Goal: Transaction & Acquisition: Subscribe to service/newsletter

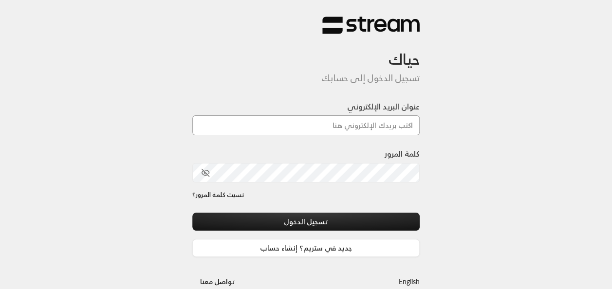
click at [353, 127] on input "عنوان البريد الإلكتروني" at bounding box center [306, 125] width 228 height 20
type input "[EMAIL_ADDRESS][DOMAIN_NAME]"
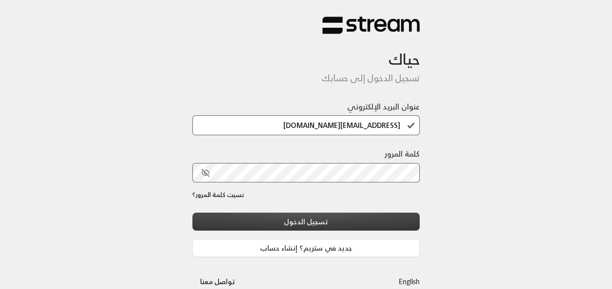
click at [352, 220] on button "تسجيل الدخول" at bounding box center [306, 222] width 228 height 18
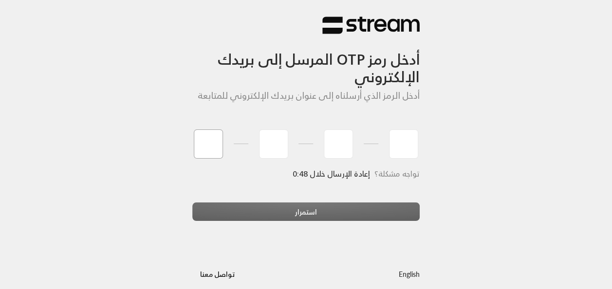
type input "0"
type input "6"
type input "4"
type input "9"
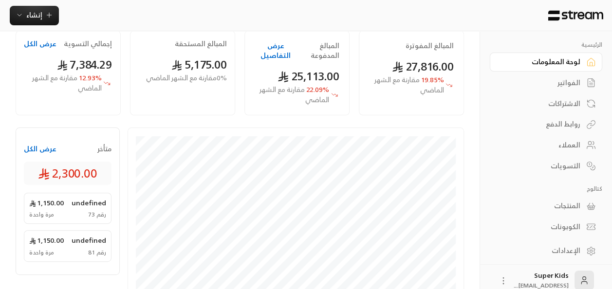
scroll to position [77, 0]
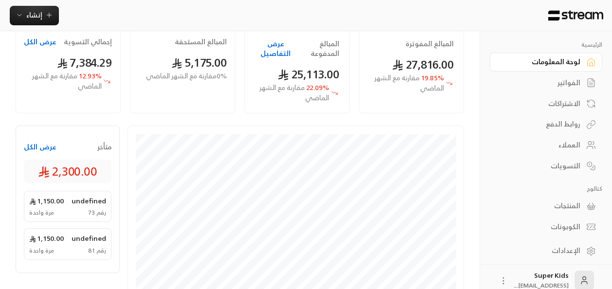
click at [38, 147] on button "عرض الكل" at bounding box center [40, 147] width 33 height 10
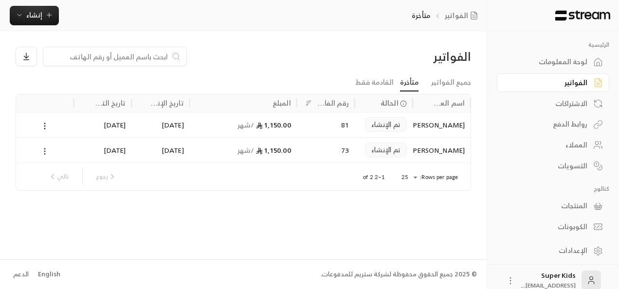
click at [44, 151] on circle at bounding box center [44, 151] width 1 height 1
click at [55, 171] on li "عرض" at bounding box center [55, 176] width 25 height 18
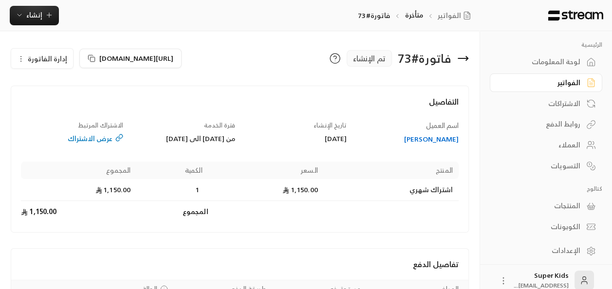
click at [477, 57] on div "فاتورة # 73 تم الإنشاء [URL][DOMAIN_NAME] إدارة الفاتورة التفاصيل اسم العميل [P…" at bounding box center [239, 187] width 479 height 312
click at [463, 58] on icon at bounding box center [463, 58] width 10 height 0
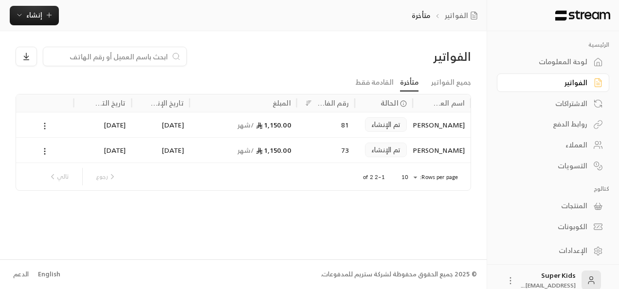
click at [47, 124] on icon at bounding box center [44, 126] width 9 height 9
click at [44, 127] on div at bounding box center [309, 144] width 619 height 289
click at [44, 127] on icon at bounding box center [44, 126] width 9 height 9
click at [56, 149] on li "عرض" at bounding box center [55, 151] width 25 height 18
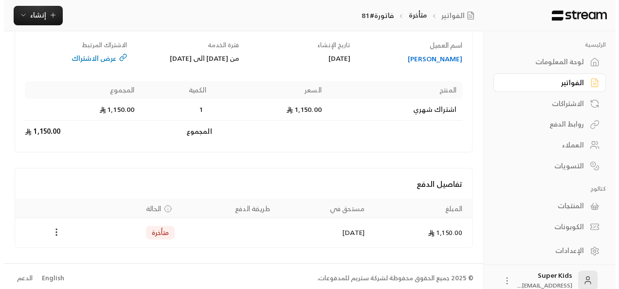
scroll to position [92, 0]
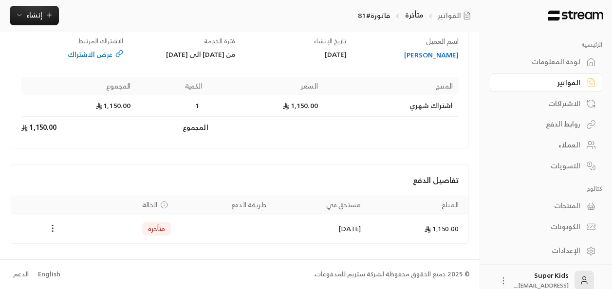
click at [51, 230] on icon "Payments" at bounding box center [53, 228] width 10 height 10
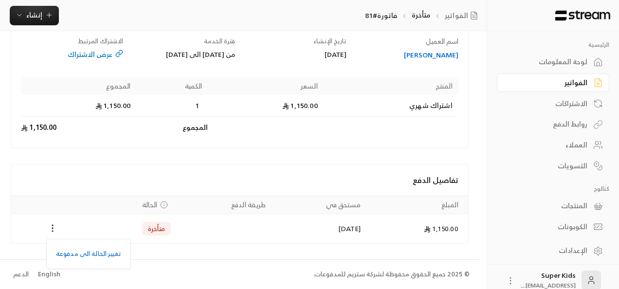
click at [82, 143] on div at bounding box center [309, 144] width 619 height 289
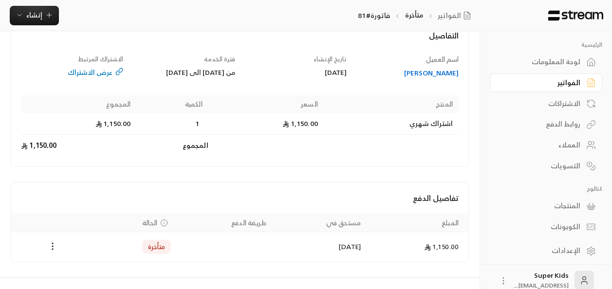
scroll to position [0, 0]
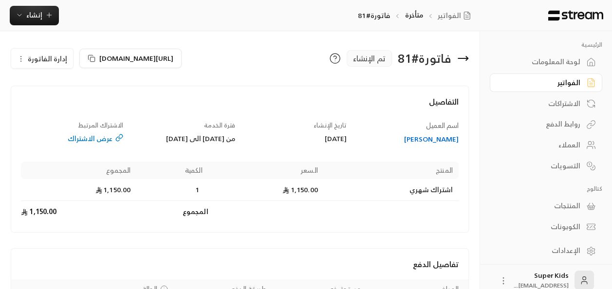
click at [37, 58] on span "إدارة الفاتورة" at bounding box center [47, 59] width 39 height 12
click at [67, 105] on span "إلغاء" at bounding box center [67, 104] width 12 height 8
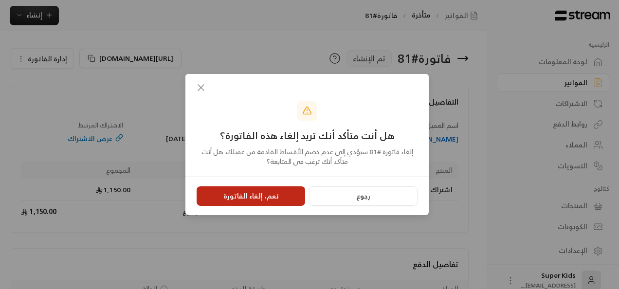
click at [270, 195] on button "نعم، إلغاء الفاتورة" at bounding box center [251, 195] width 109 height 19
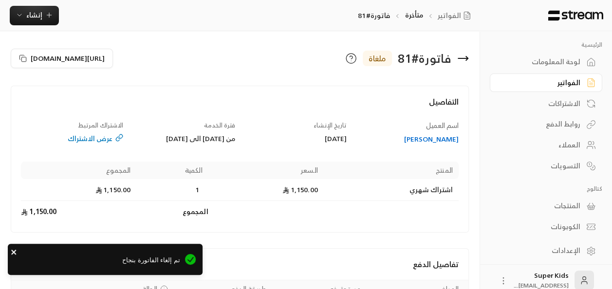
click at [14, 254] on icon "close" at bounding box center [14, 252] width 7 height 8
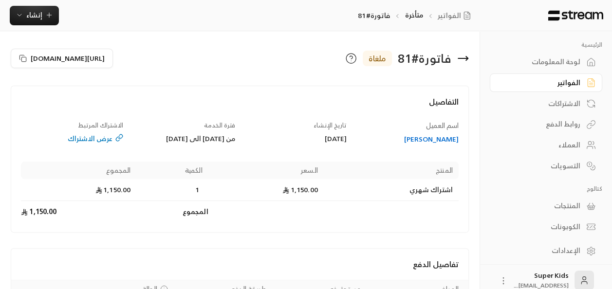
click at [569, 61] on div "لوحة المعلومات" at bounding box center [541, 62] width 78 height 10
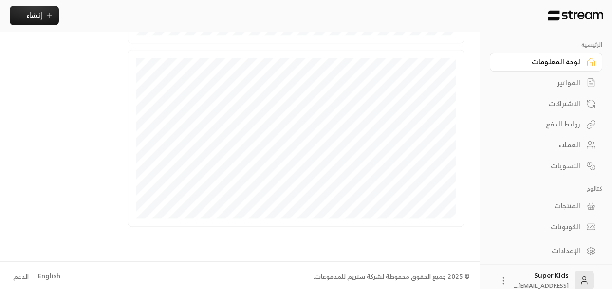
scroll to position [338, 0]
click at [565, 83] on div "الفواتير" at bounding box center [541, 83] width 78 height 10
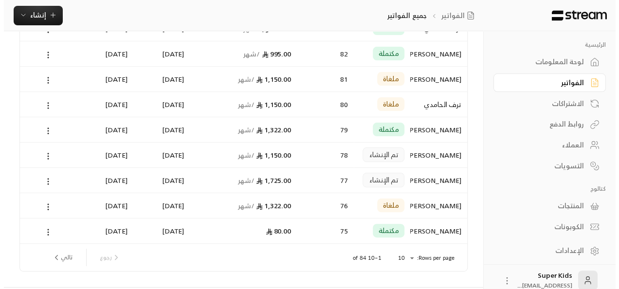
scroll to position [122, 0]
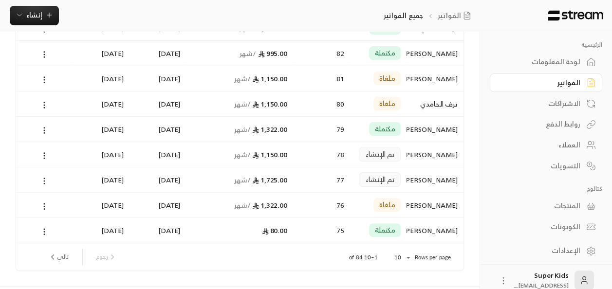
click at [42, 180] on icon at bounding box center [44, 181] width 9 height 9
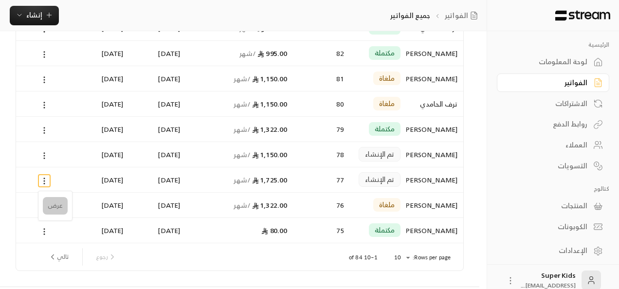
click at [52, 205] on li "عرض" at bounding box center [55, 206] width 25 height 18
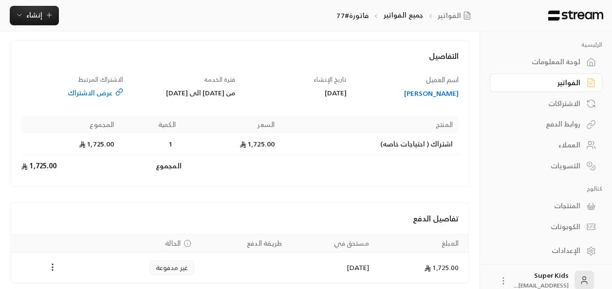
scroll to position [120, 0]
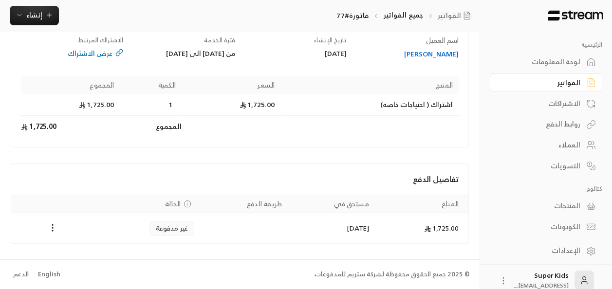
click at [569, 58] on div "لوحة المعلومات" at bounding box center [541, 62] width 78 height 10
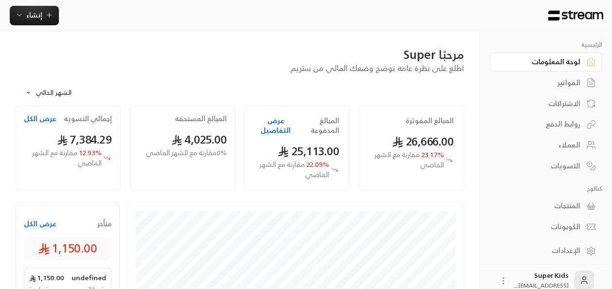
click at [562, 82] on div "الفواتير" at bounding box center [541, 83] width 78 height 10
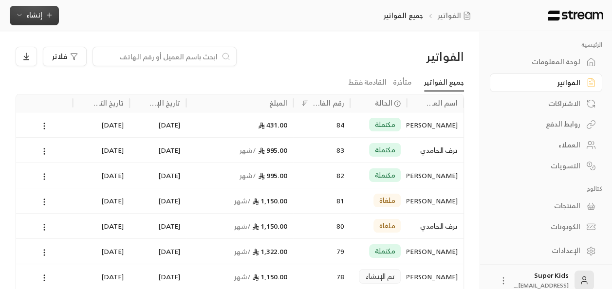
click at [38, 16] on span "إنشاء" at bounding box center [34, 15] width 16 height 12
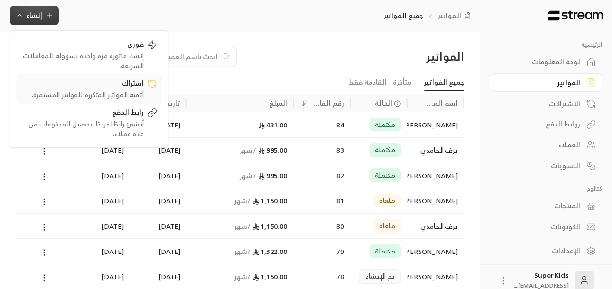
click at [111, 94] on div "أتمتة الفواتير المتكررة للفواتير المستمرة." at bounding box center [82, 95] width 123 height 10
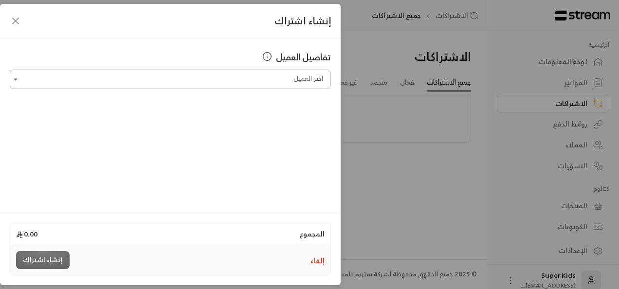
click at [262, 84] on input "اختر العميل" at bounding box center [170, 79] width 321 height 17
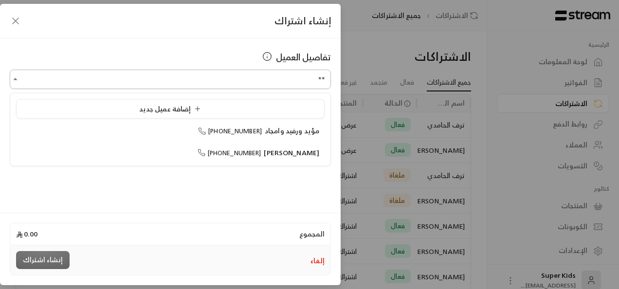
type input "*"
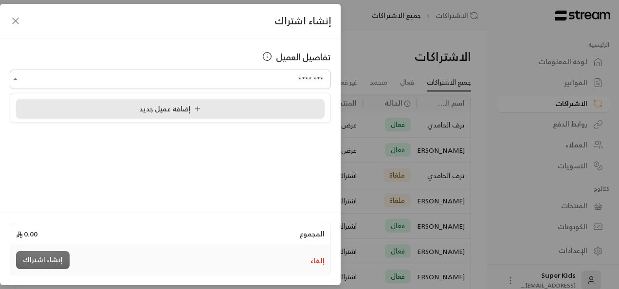
click at [238, 116] on li "إضافة عميل جديد" at bounding box center [170, 108] width 309 height 19
type input "**********"
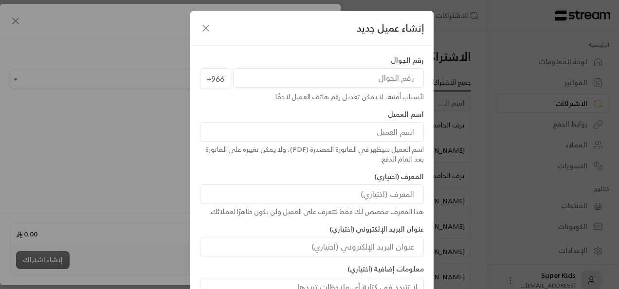
paste input "554525805"
type input "554525805"
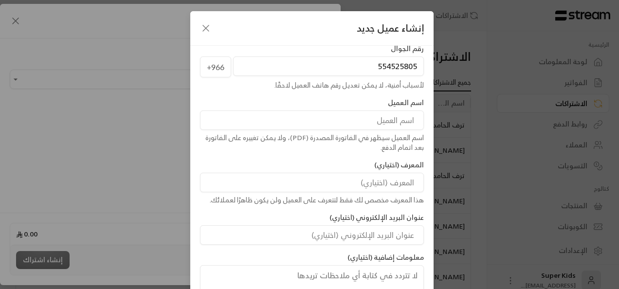
click at [386, 122] on input at bounding box center [312, 119] width 224 height 19
click at [424, 121] on input at bounding box center [312, 119] width 224 height 19
type input "[PERSON_NAME]"
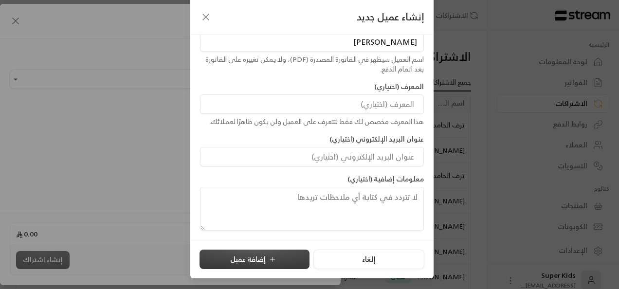
click at [281, 260] on button "إضافة عميل" at bounding box center [255, 259] width 110 height 19
type input "**********"
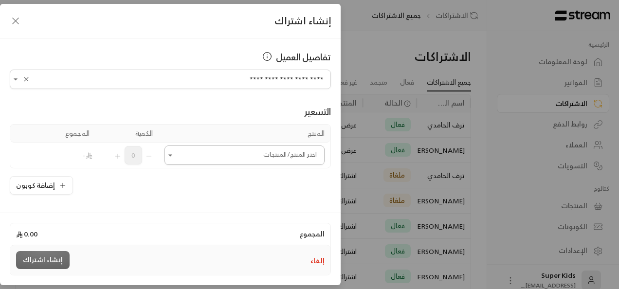
click at [174, 157] on icon "Open" at bounding box center [170, 155] width 10 height 10
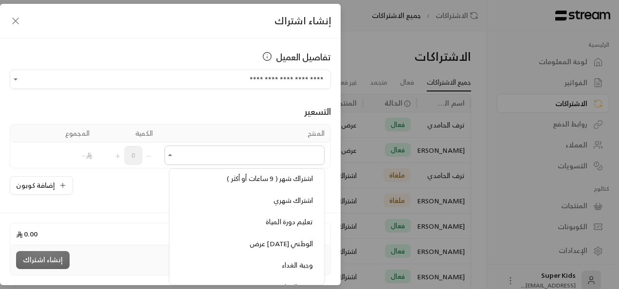
scroll to position [324, 0]
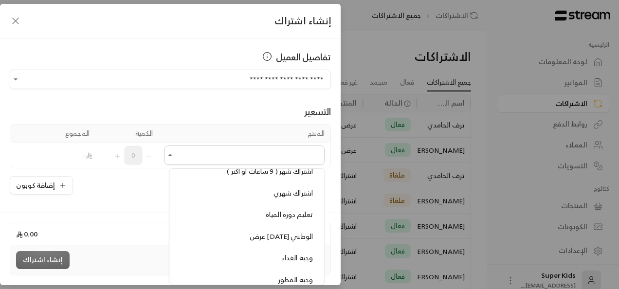
drag, startPoint x: 172, startPoint y: 282, endPoint x: 214, endPoint y: 51, distance: 235.0
click at [214, 51] on div "تفاصيل العميل" at bounding box center [170, 57] width 321 height 14
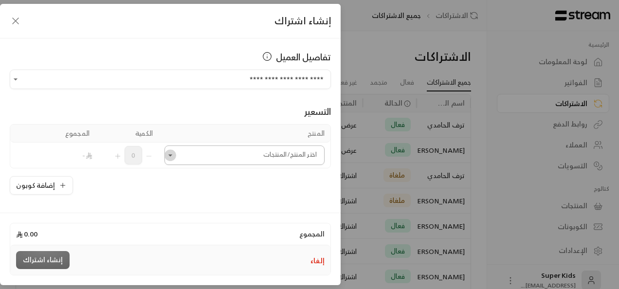
click at [175, 154] on icon "Open" at bounding box center [170, 155] width 10 height 10
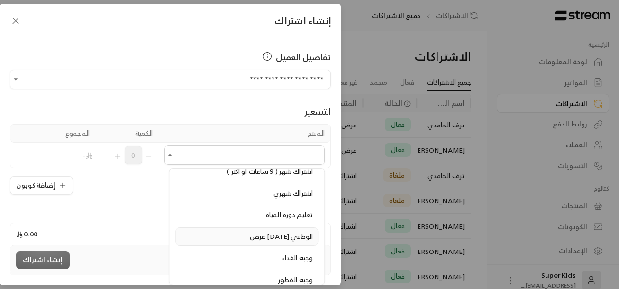
click at [263, 230] on span "عرض [DATE] الوطني" at bounding box center [281, 236] width 63 height 12
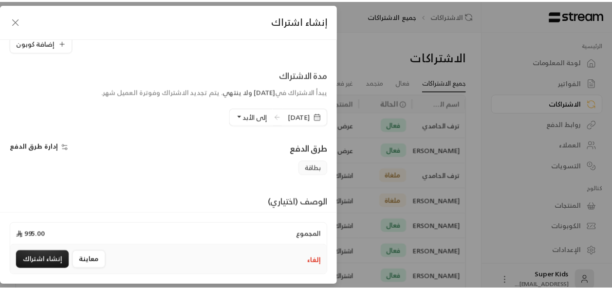
scroll to position [148, 0]
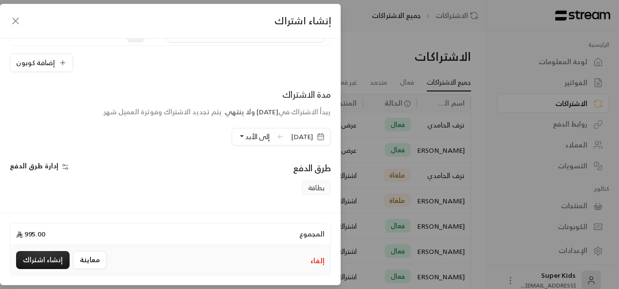
click at [291, 135] on span "[DATE]" at bounding box center [302, 137] width 22 height 10
click at [291, 136] on span "[DATE]" at bounding box center [302, 137] width 22 height 10
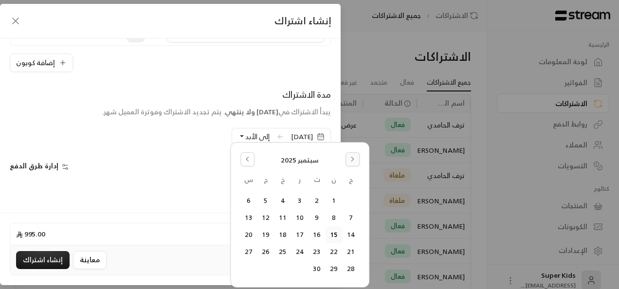
click at [349, 156] on icon "Go to the Next Month" at bounding box center [352, 159] width 7 height 7
click at [247, 162] on icon "Go to the Previous Month" at bounding box center [247, 159] width 7 height 7
click at [351, 270] on button "24" at bounding box center [351, 269] width 16 height 16
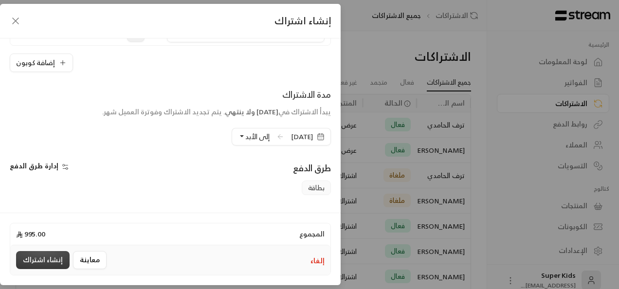
click at [31, 259] on button "إنشاء اشتراك" at bounding box center [43, 260] width 54 height 18
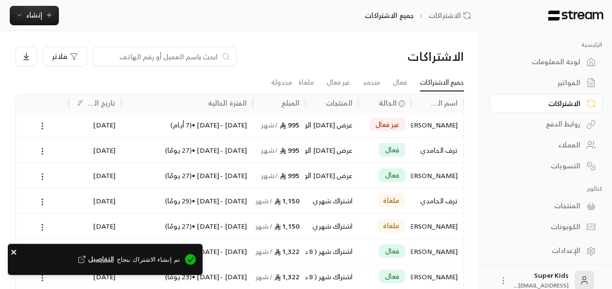
click at [13, 252] on icon "close" at bounding box center [13, 252] width 5 height 5
